Goal: Information Seeking & Learning: Learn about a topic

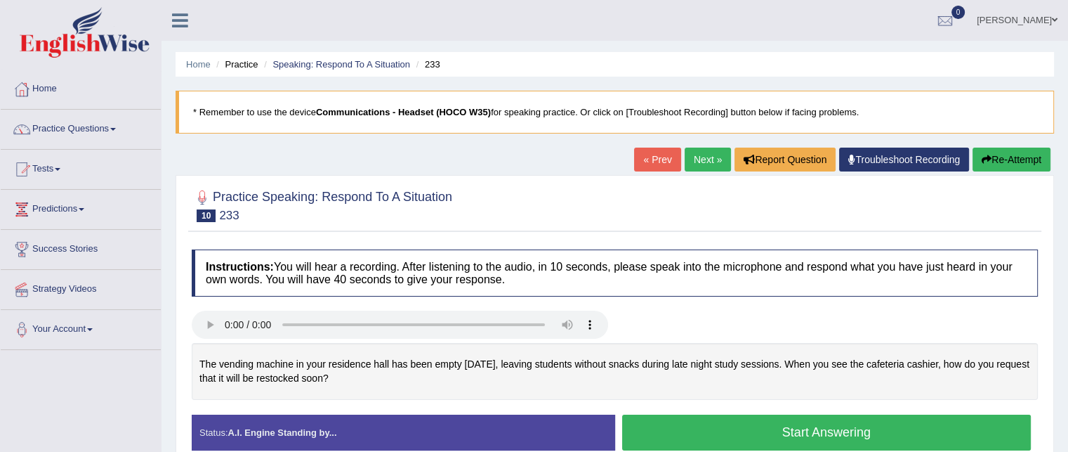
click at [678, 434] on button "Start Answering" at bounding box center [826, 432] width 409 height 36
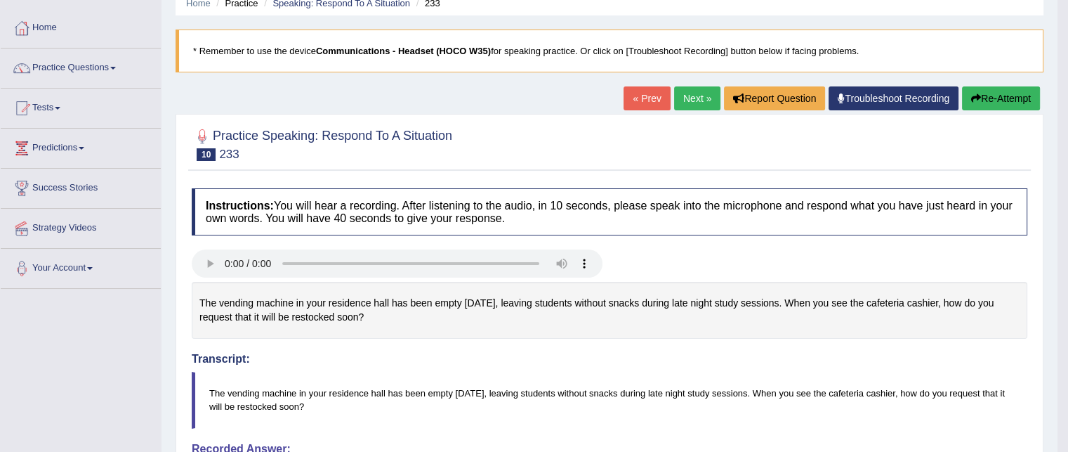
scroll to position [56, 0]
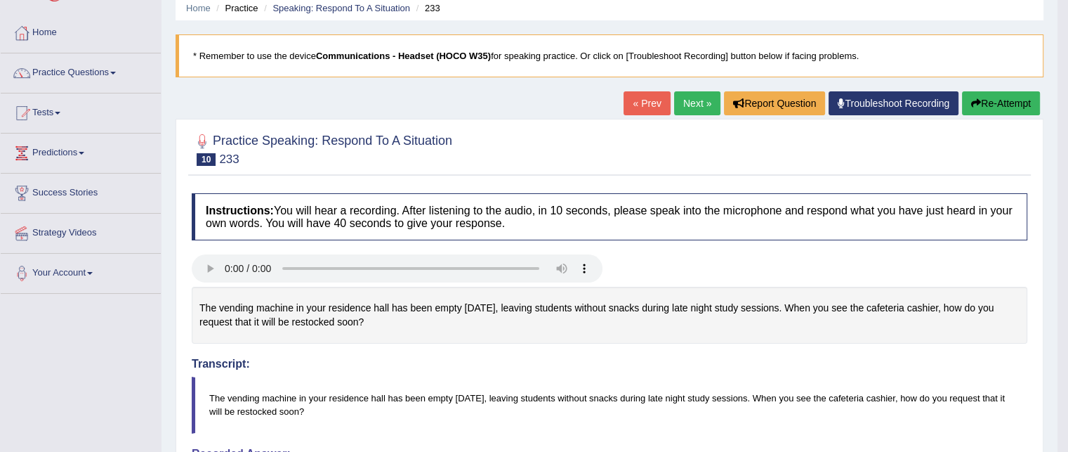
click at [698, 99] on link "Next »" at bounding box center [697, 103] width 46 height 24
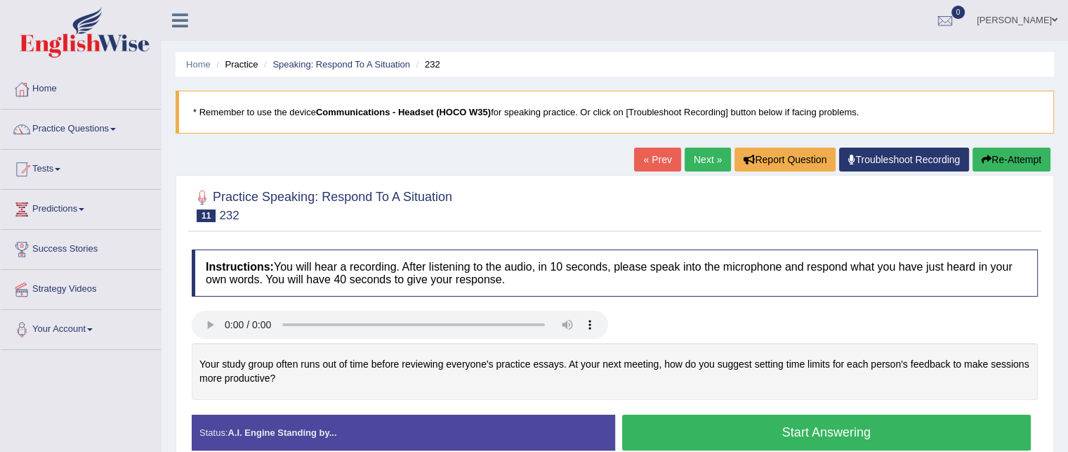
click at [700, 437] on button "Start Answering" at bounding box center [826, 432] width 409 height 36
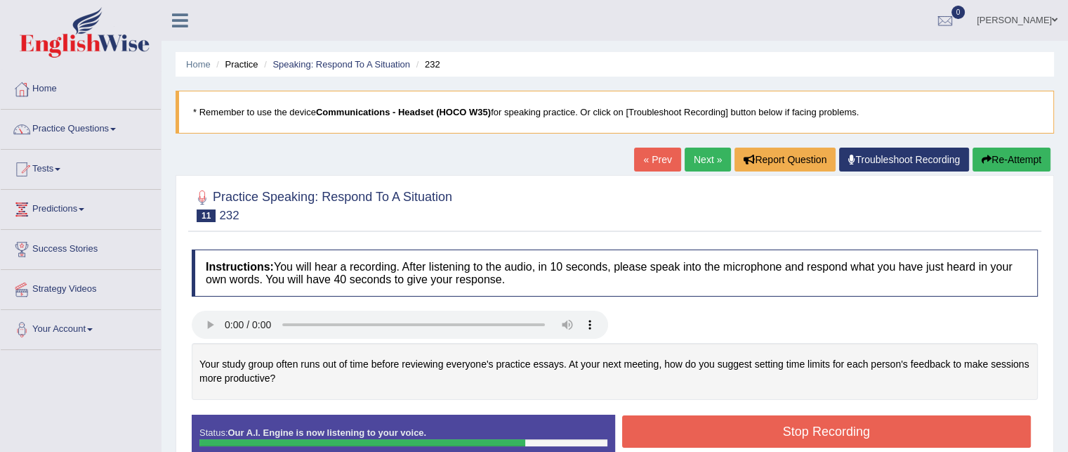
click at [700, 437] on button "Stop Recording" at bounding box center [826, 431] width 409 height 32
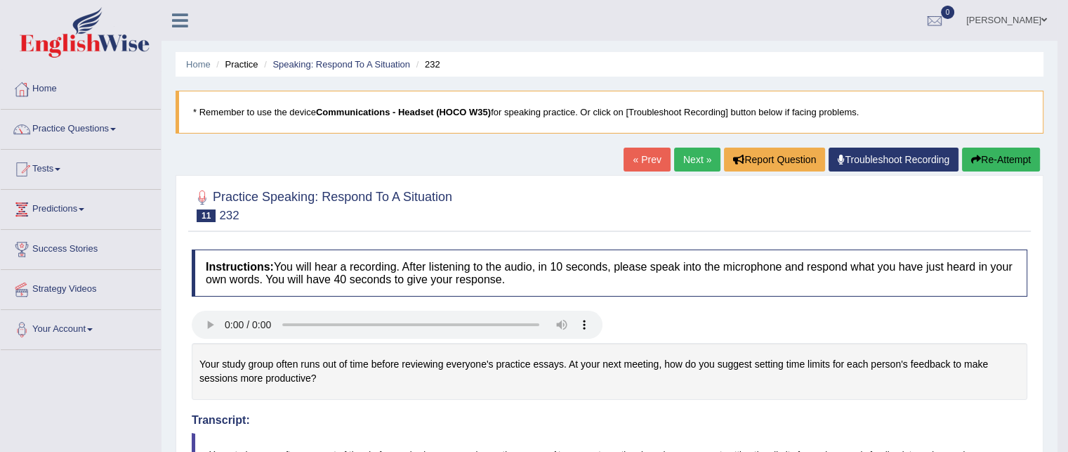
click at [690, 160] on link "Next »" at bounding box center [697, 159] width 46 height 24
